Goal: Information Seeking & Learning: Find specific fact

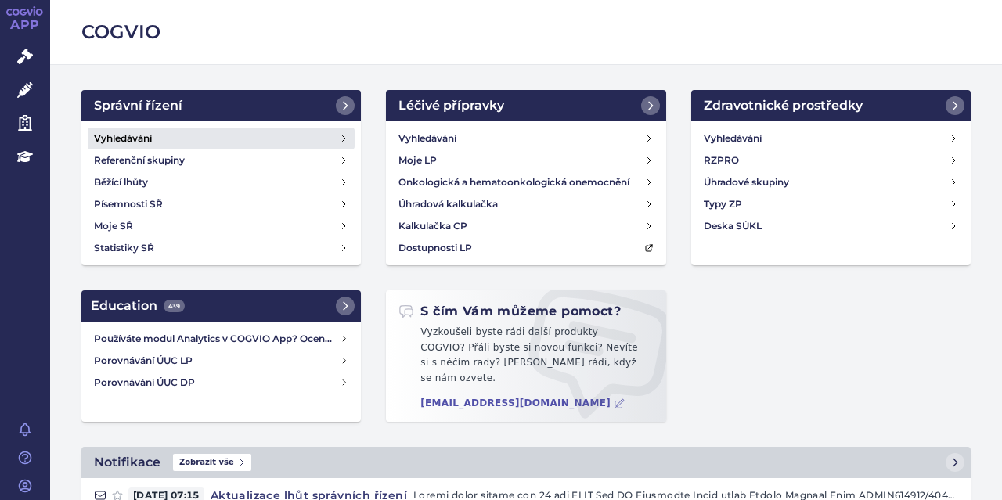
click at [142, 140] on h4 "Vyhledávání" at bounding box center [123, 139] width 58 height 16
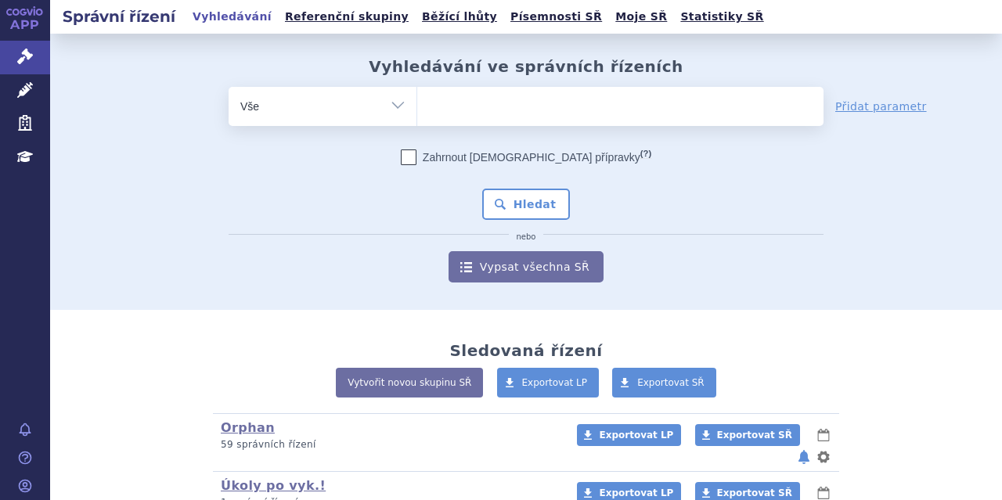
click at [478, 96] on ul at bounding box center [620, 103] width 406 height 33
click at [417, 96] on select at bounding box center [417, 105] width 1 height 39
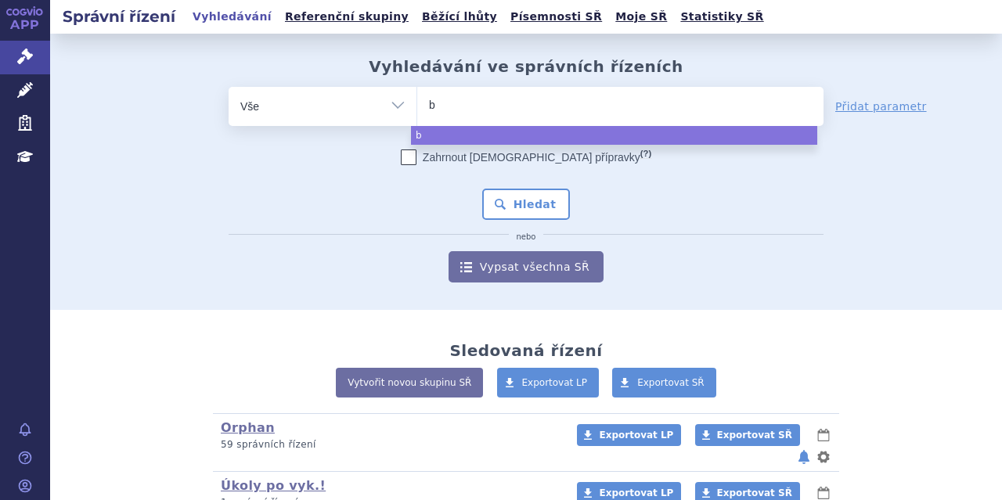
type input "be"
type input "bey"
type input "beyf"
type input "beyfo"
type input "beyfor"
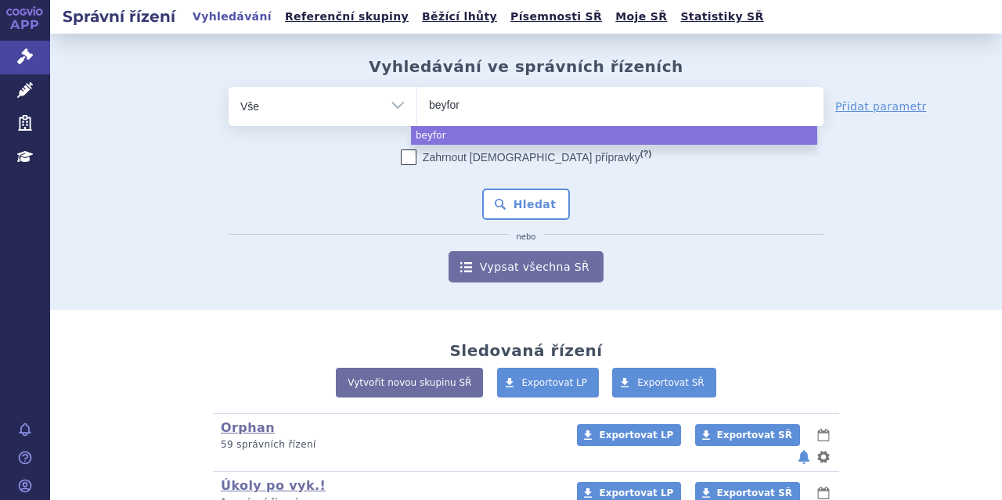
type input "beyfort"
type input "beyfortus"
select select "beyfortus"
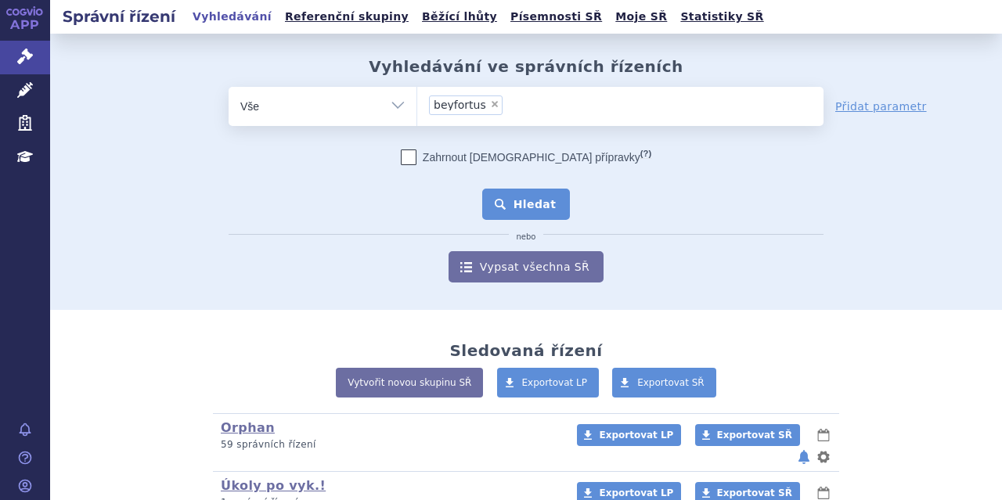
click at [523, 197] on button "Hledat" at bounding box center [526, 204] width 88 height 31
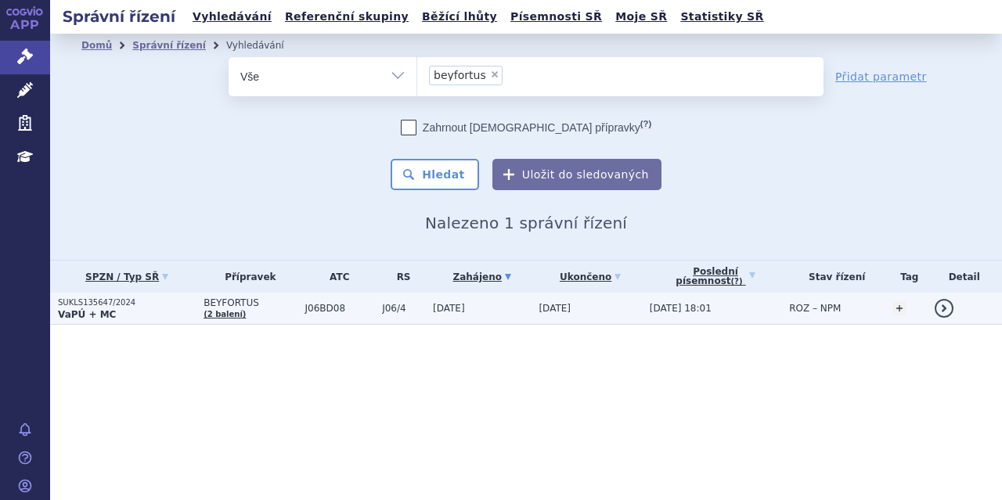
click at [260, 300] on span "BEYFORTUS" at bounding box center [250, 303] width 93 height 11
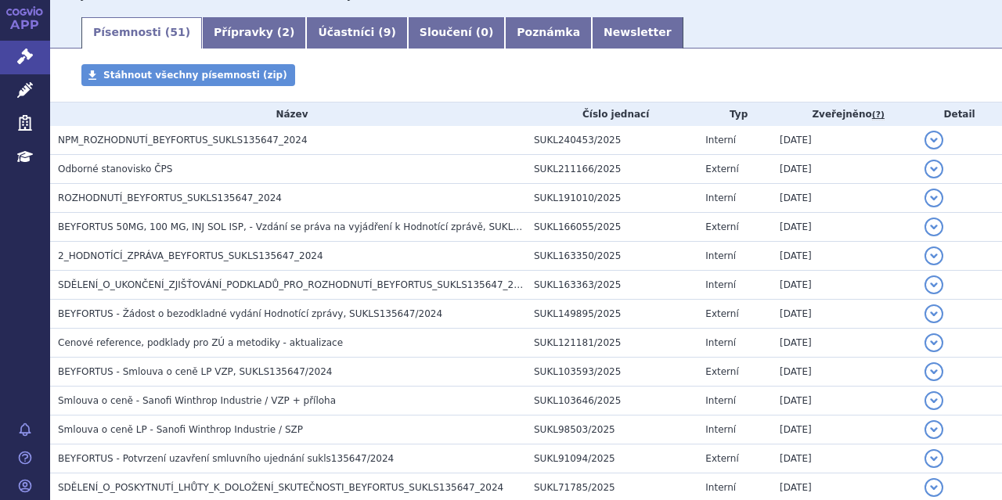
scroll to position [268, 0]
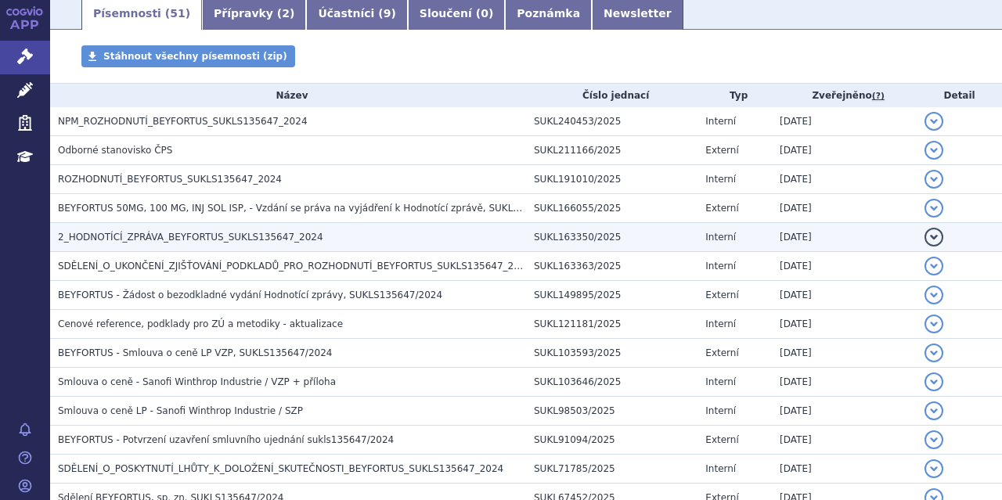
click at [299, 240] on h3 "2_HODNOTÍCÍ_ZPRÁVA_BEYFORTUS_SUKLS135647_2024" at bounding box center [292, 237] width 468 height 16
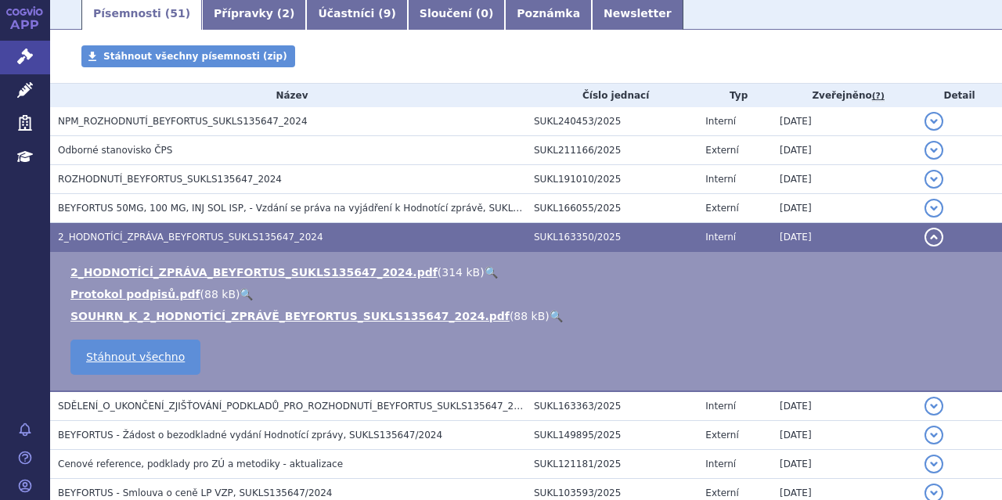
click at [485, 267] on link "🔍" at bounding box center [491, 272] width 13 height 13
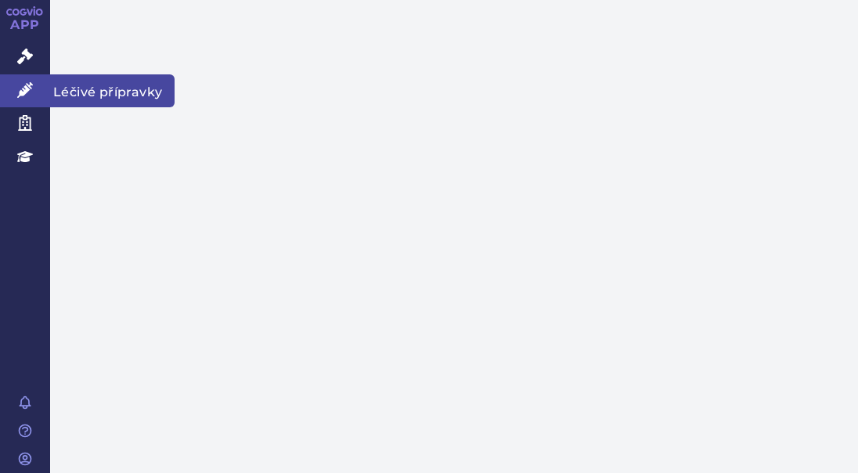
click at [28, 85] on icon at bounding box center [25, 90] width 16 height 16
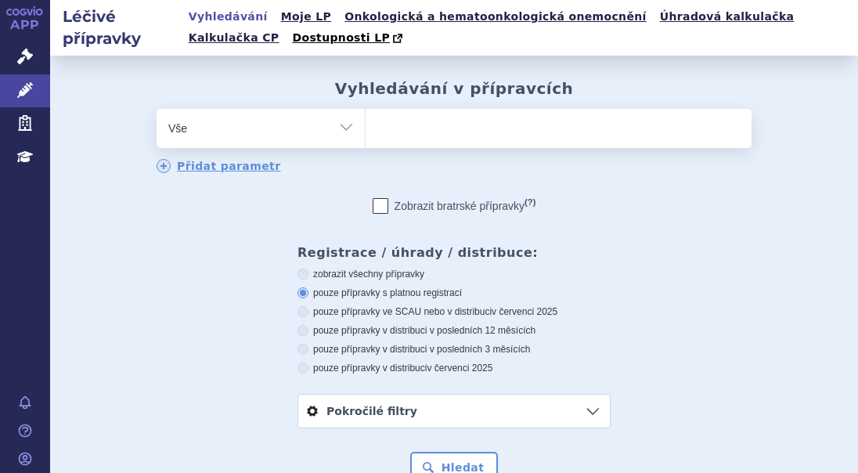
click at [404, 117] on ul at bounding box center [559, 125] width 386 height 33
click at [366, 117] on select at bounding box center [365, 127] width 1 height 39
click at [404, 117] on ul at bounding box center [559, 125] width 386 height 33
click at [366, 117] on select at bounding box center [365, 127] width 1 height 39
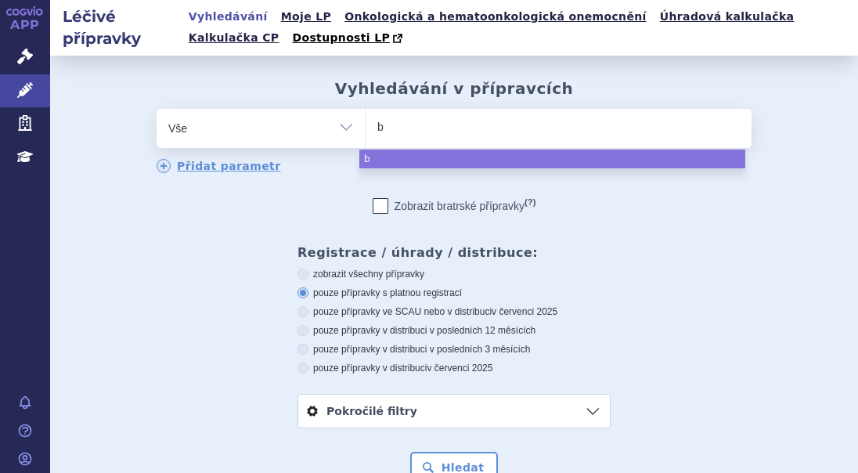
type input "be"
type input "bey"
type input "beyf"
type input "beyfor"
type input "beyfort"
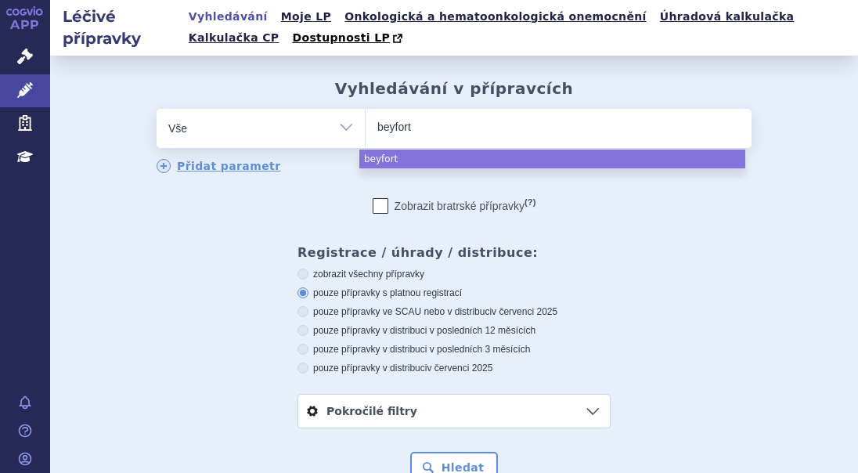
type input "beyfortu"
type input "beyfortus"
select select "beyfortus"
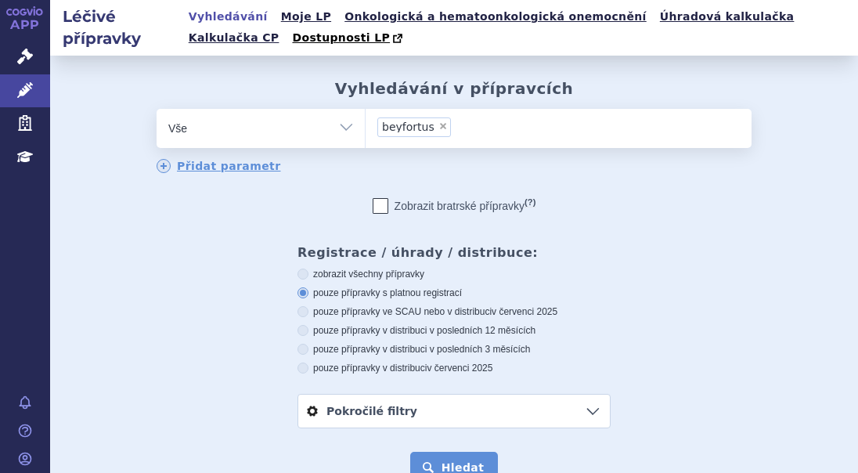
click at [437, 459] on button "Hledat" at bounding box center [454, 467] width 88 height 31
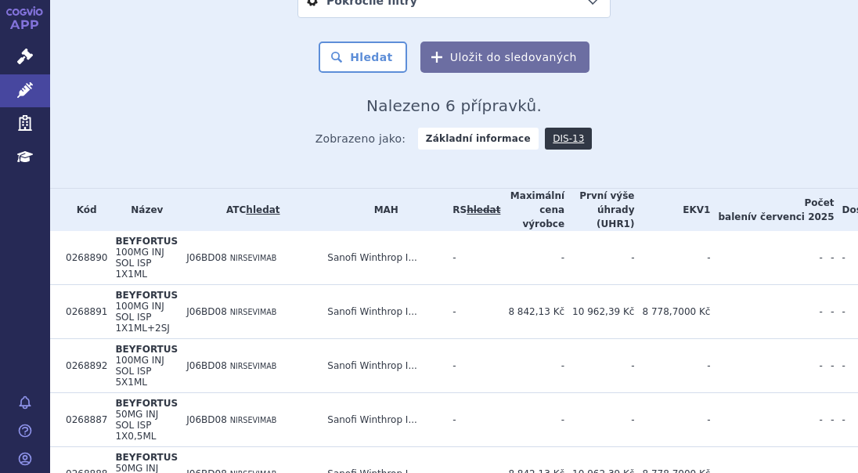
scroll to position [427, 0]
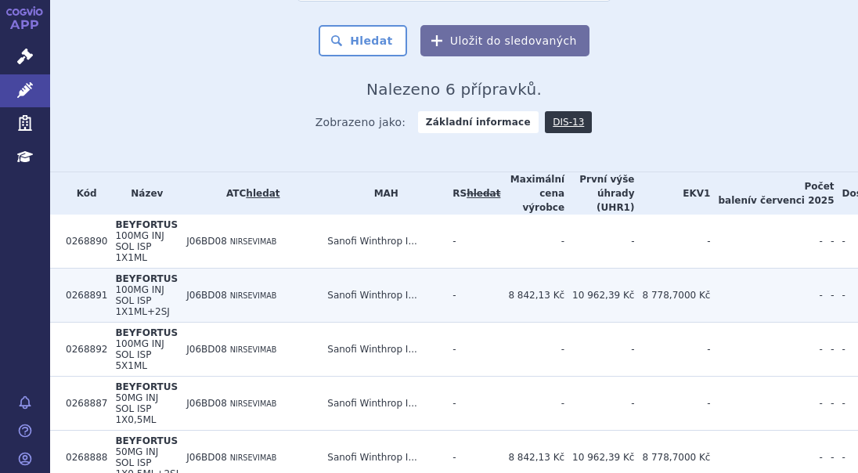
click at [500, 276] on td "8 842,13 Kč" at bounding box center [532, 296] width 64 height 54
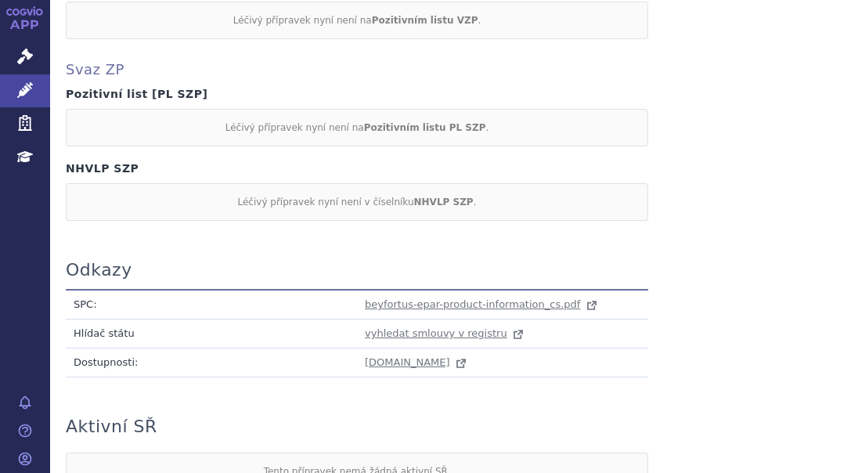
scroll to position [1445, 0]
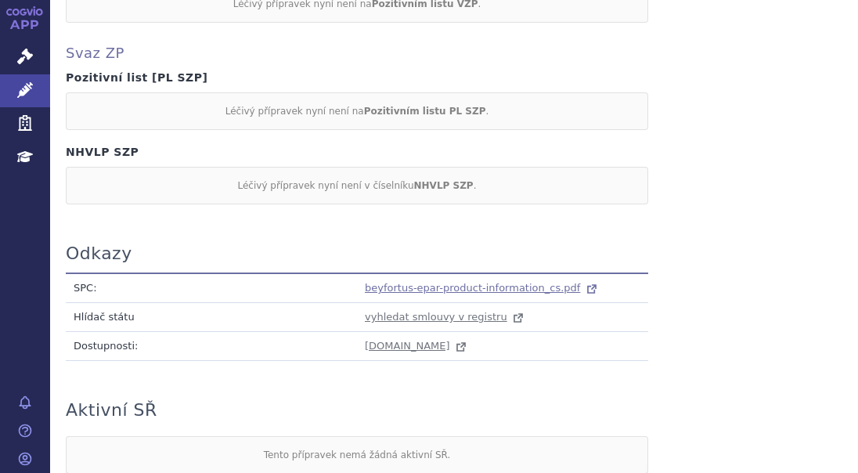
click at [529, 282] on span "beyfortus-epar-product-information_cs.pdf" at bounding box center [472, 288] width 215 height 12
